Goal: Task Accomplishment & Management: Manage account settings

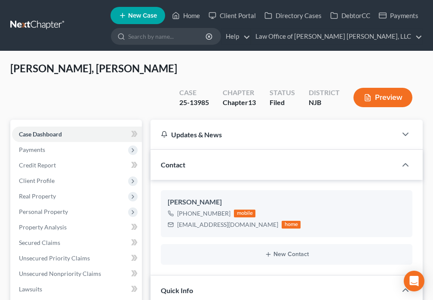
select select "10"
select select "0"
click at [177, 19] on polyline at bounding box center [176, 16] width 2 height 3
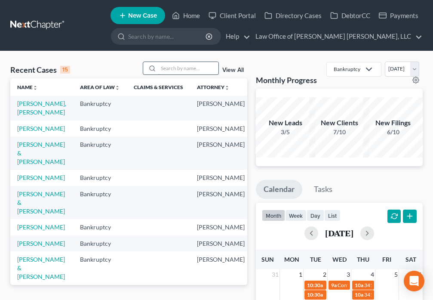
click at [176, 68] on input "search" at bounding box center [188, 68] width 60 height 12
type input "Council"
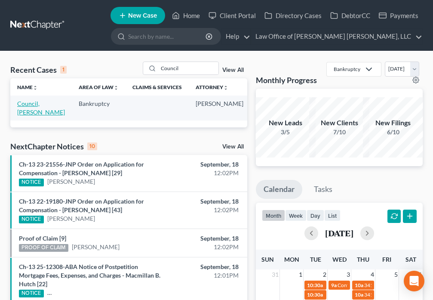
click at [27, 106] on link "Council, [PERSON_NAME]" at bounding box center [41, 108] width 48 height 16
select select "4"
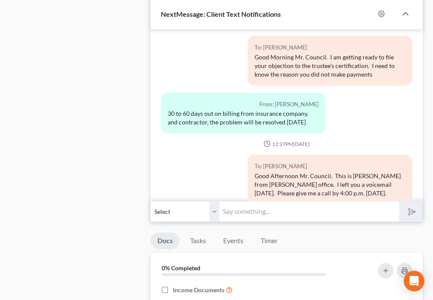
scroll to position [2625, 0]
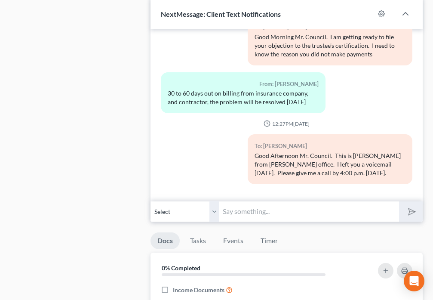
click at [275, 210] on input "text" at bounding box center [308, 211] width 179 height 21
type input "Please text back at this number"
click at [418, 219] on button "submit" at bounding box center [411, 211] width 24 height 20
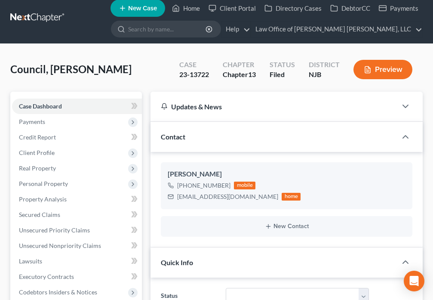
scroll to position [0, 0]
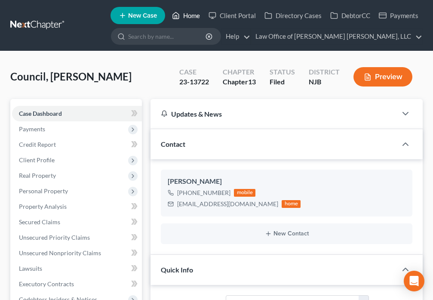
click at [181, 19] on link "Home" at bounding box center [186, 15] width 37 height 15
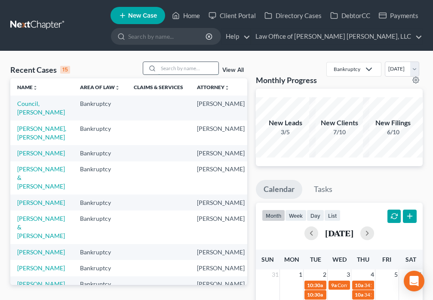
click at [176, 68] on input "search" at bounding box center [188, 68] width 60 height 12
type input "[PERSON_NAME]"
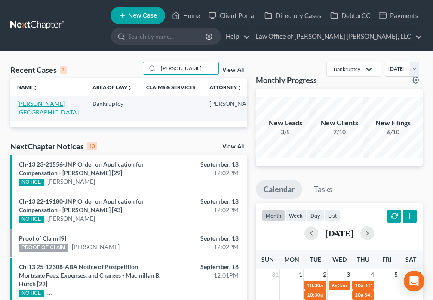
click at [30, 110] on link "[PERSON_NAME][GEOGRAPHIC_DATA]" at bounding box center [48, 108] width 62 height 16
select select "6"
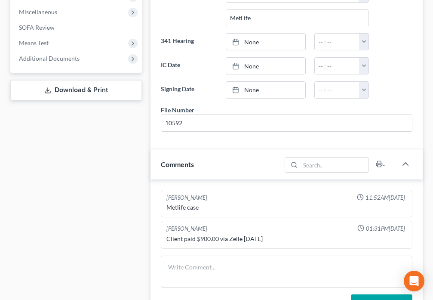
scroll to position [301, 0]
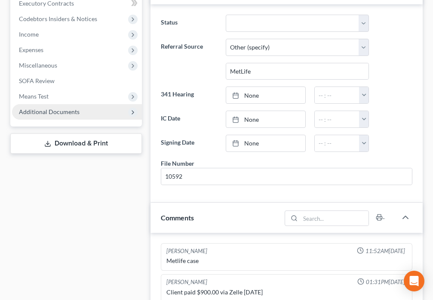
click at [39, 108] on span "Additional Documents" at bounding box center [49, 111] width 61 height 7
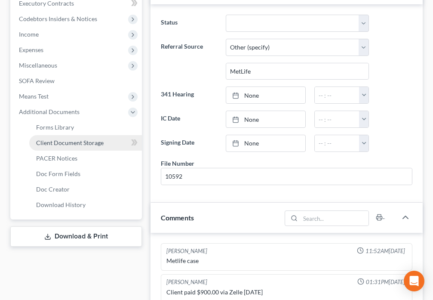
click at [82, 139] on span "Client Document Storage" at bounding box center [70, 142] width 68 height 7
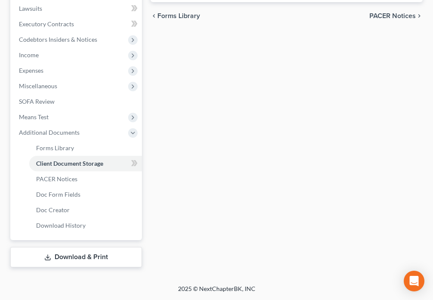
scroll to position [246, 0]
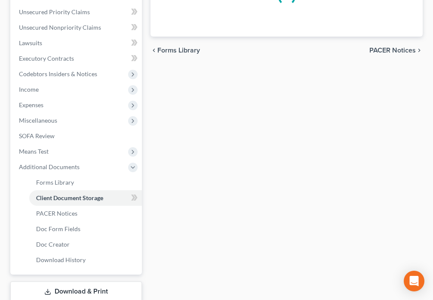
select select "9"
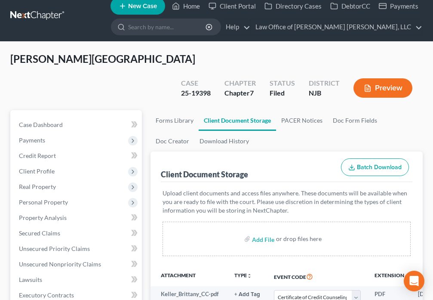
scroll to position [0, 0]
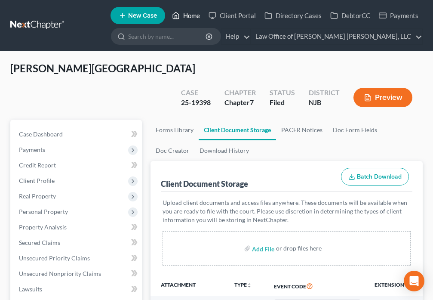
click at [176, 17] on icon at bounding box center [176, 15] width 8 height 10
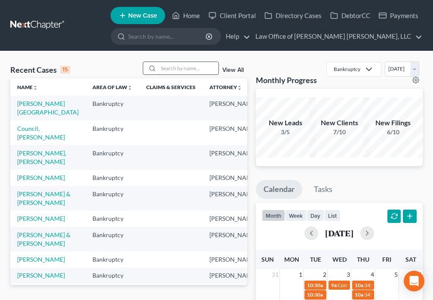
click at [165, 66] on input "search" at bounding box center [188, 68] width 60 height 12
type input "[PERSON_NAME]"
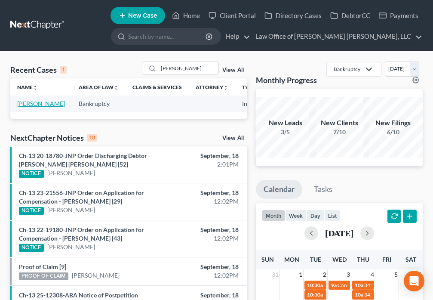
click at [30, 107] on link "[PERSON_NAME]" at bounding box center [41, 103] width 48 height 7
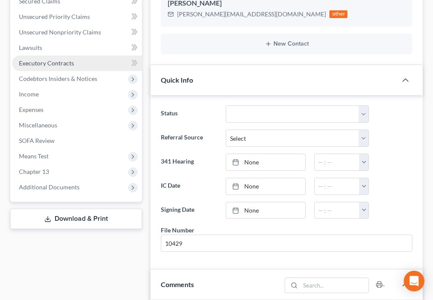
scroll to position [901, 0]
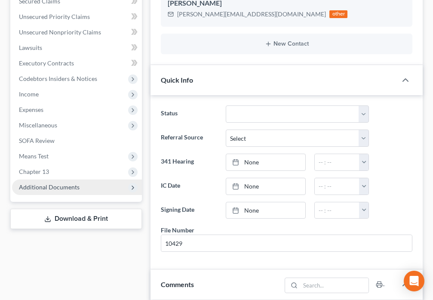
click at [75, 187] on span "Additional Documents" at bounding box center [49, 186] width 61 height 7
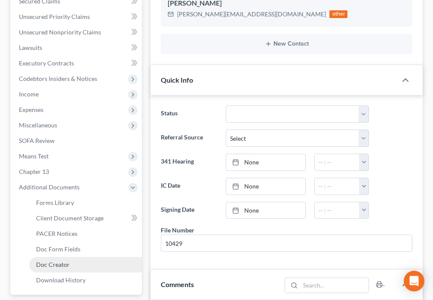
click at [61, 263] on span "Doc Creator" at bounding box center [53, 264] width 34 height 7
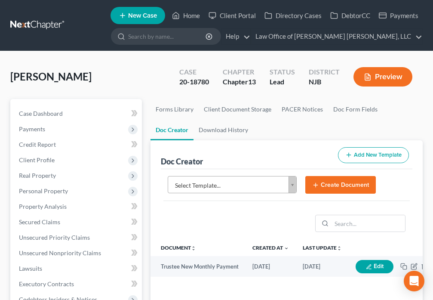
click at [290, 186] on body "Home New Case Client Portal Directory Cases DebtorCC Payments Law Office of [PE…" at bounding box center [216, 287] width 433 height 575
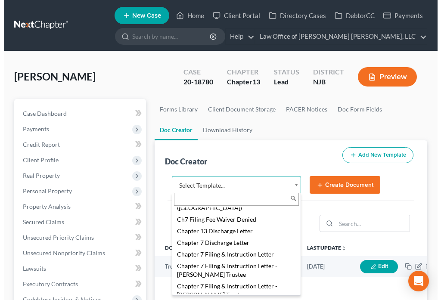
scroll to position [303, 0]
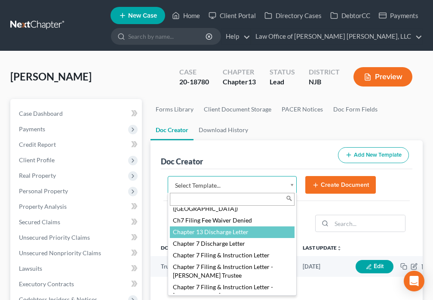
select select "89063"
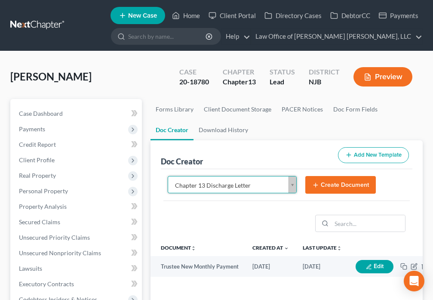
click at [320, 188] on button "Create Document" at bounding box center [341, 185] width 71 height 18
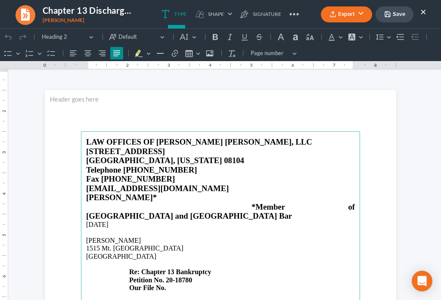
scroll to position [0, 0]
click at [171, 269] on p "1515 Mt. [STREET_ADDRESS] Re: Chapter 13 Bankruptcy Petition No. 20-18780 Our F…" at bounding box center [220, 267] width 269 height 47
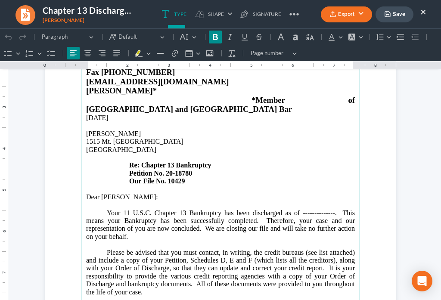
scroll to position [171, 0]
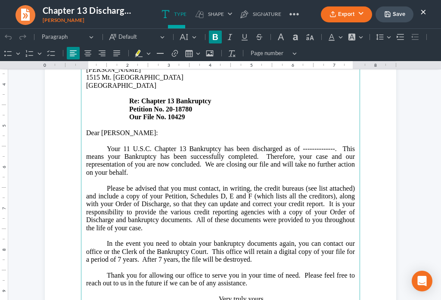
click at [330, 145] on p "Your 11 U.S.C. Chapter 13 Bankruptcy has been discharged as of --------------. …" at bounding box center [220, 161] width 269 height 32
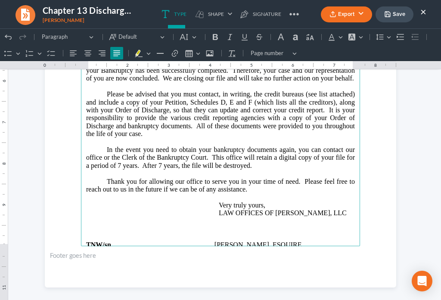
scroll to position [261, 0]
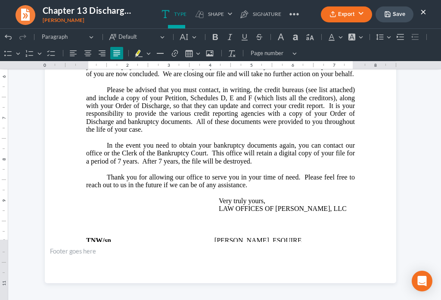
click at [403, 15] on button "Save" at bounding box center [394, 14] width 38 height 16
click at [336, 16] on button "Export" at bounding box center [346, 14] width 51 height 16
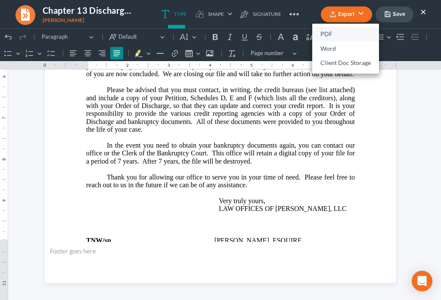
click at [328, 34] on link "PDF" at bounding box center [345, 34] width 67 height 15
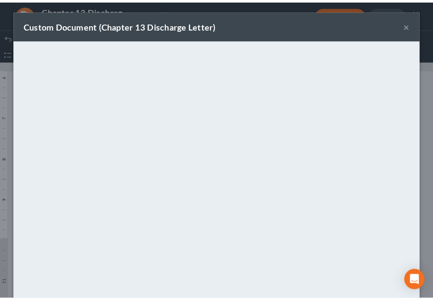
scroll to position [60, 0]
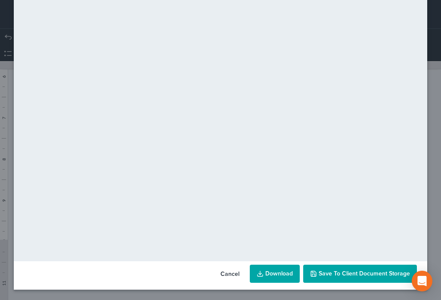
click at [371, 278] on button "Save to Client Document Storage" at bounding box center [360, 274] width 114 height 18
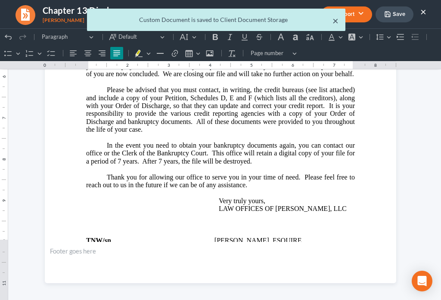
click at [334, 23] on button "×" at bounding box center [335, 20] width 6 height 10
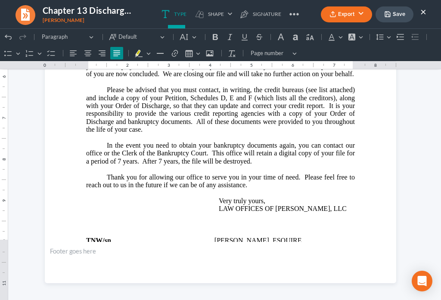
click at [425, 12] on button "×" at bounding box center [423, 11] width 6 height 10
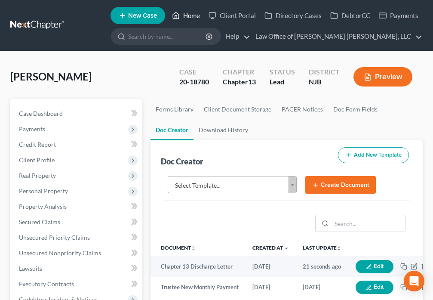
click at [191, 12] on link "Home" at bounding box center [186, 15] width 37 height 15
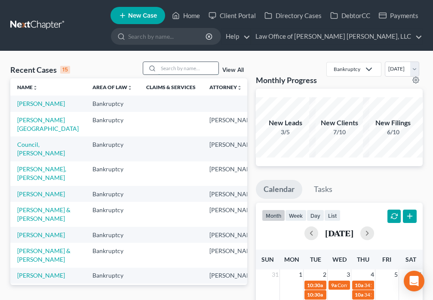
click at [172, 71] on input "search" at bounding box center [188, 68] width 60 height 12
click at [28, 177] on link "[PERSON_NAME], [PERSON_NAME]" at bounding box center [41, 173] width 49 height 16
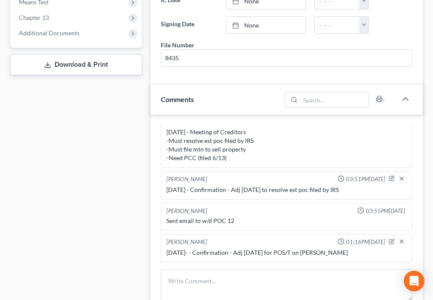
scroll to position [492, 0]
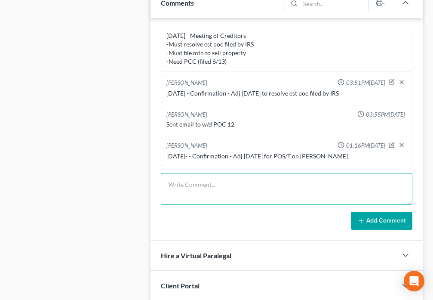
click at [195, 173] on textarea at bounding box center [287, 189] width 252 height 32
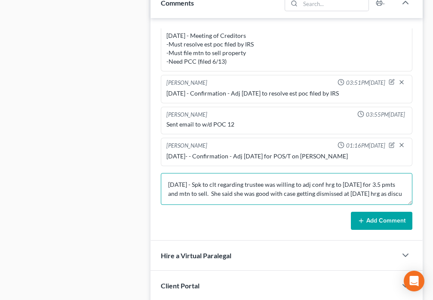
scroll to position [2, 0]
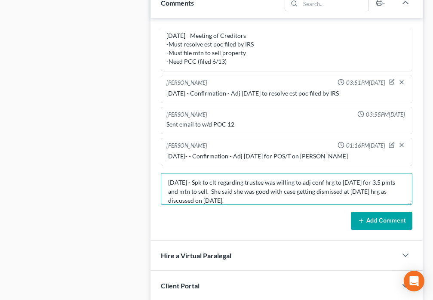
click at [343, 173] on textarea "[DATE] - Spk to clt regarding trustee was willing to adj conf hrg to [DATE] for…" at bounding box center [287, 189] width 252 height 32
type textarea "[DATE] - Spk to clt regarding trustee was willing to adj conf hrg to [DATE] for…"
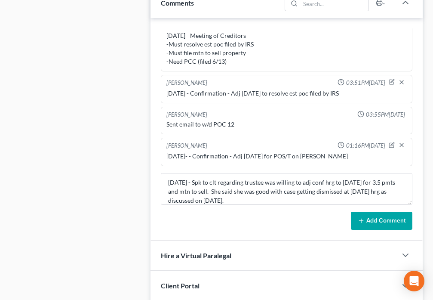
click at [370, 212] on button "Add Comment" at bounding box center [382, 221] width 62 height 18
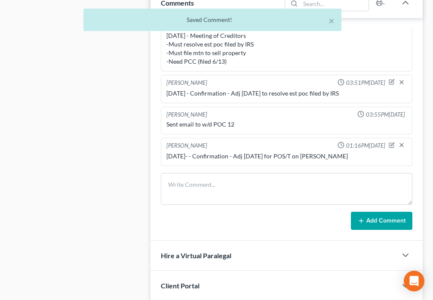
scroll to position [92, 0]
